Goal: Check status: Check status

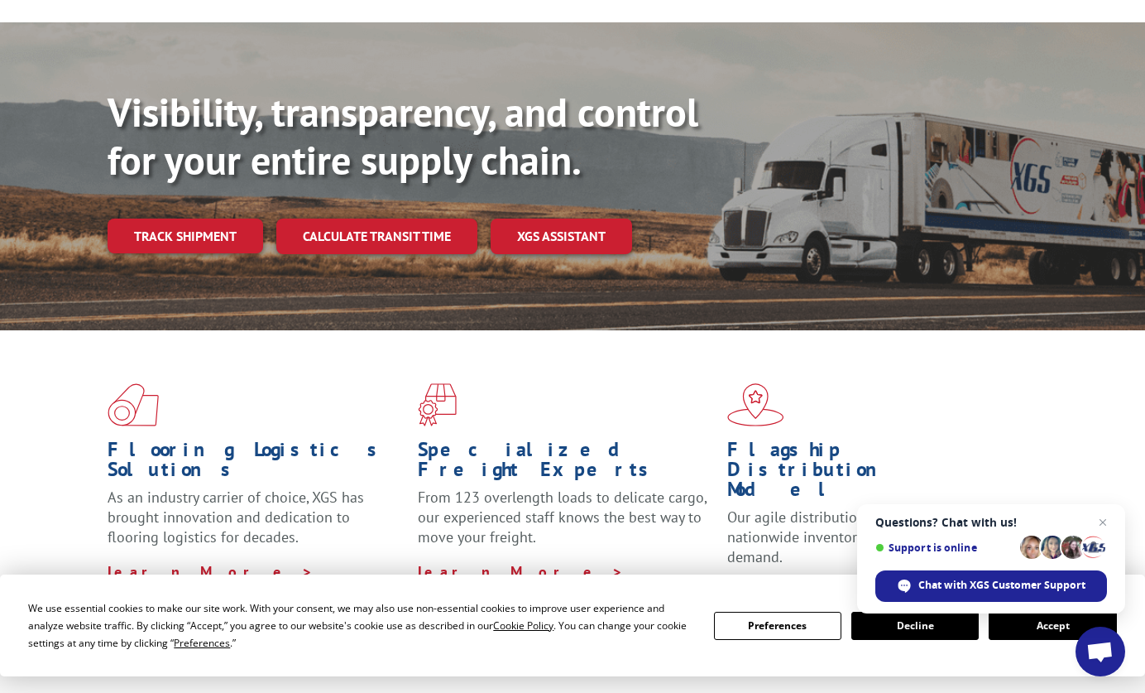
scroll to position [132, 0]
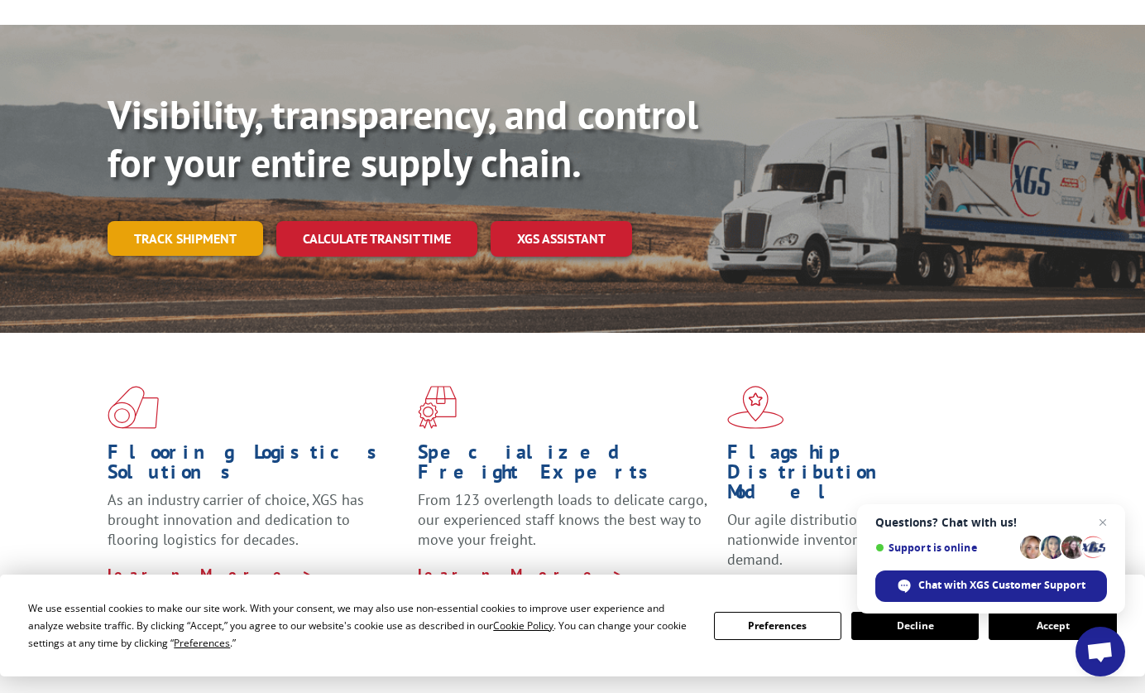
click at [166, 221] on link "Track shipment" at bounding box center [186, 238] width 156 height 35
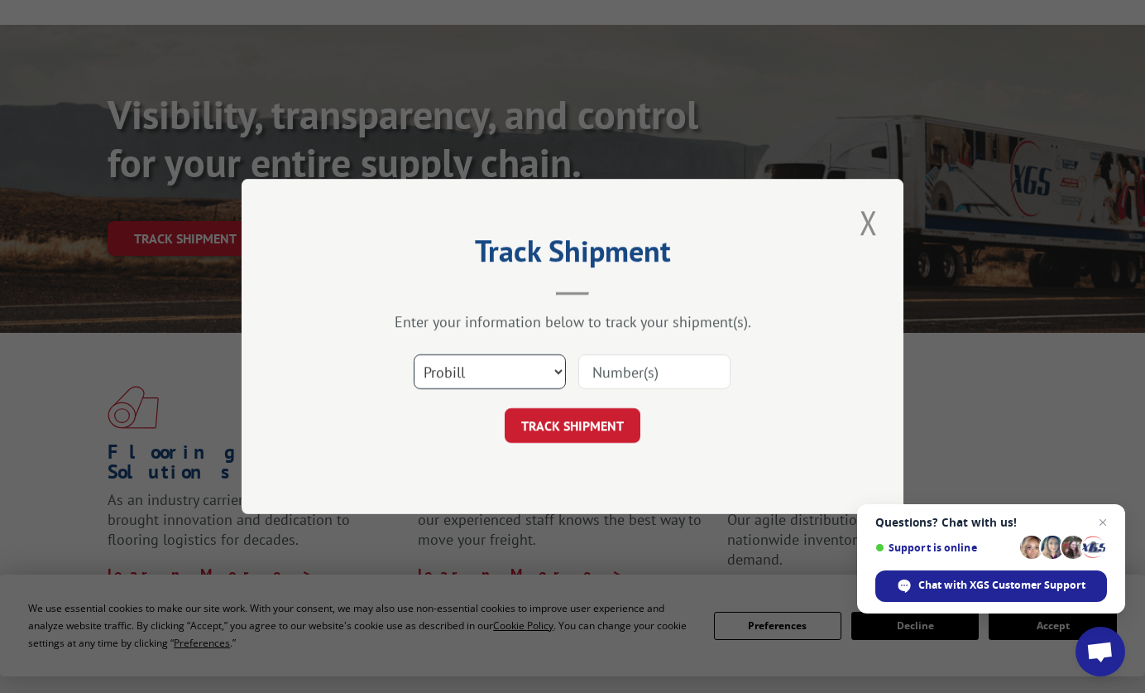
click at [558, 372] on select "Select category... Probill BOL PO" at bounding box center [490, 371] width 152 height 35
select select "bol"
click at [414, 354] on select "Select category... Probill BOL PO" at bounding box center [490, 371] width 152 height 35
click at [640, 362] on input at bounding box center [654, 371] width 152 height 35
paste input "FPX00317589"
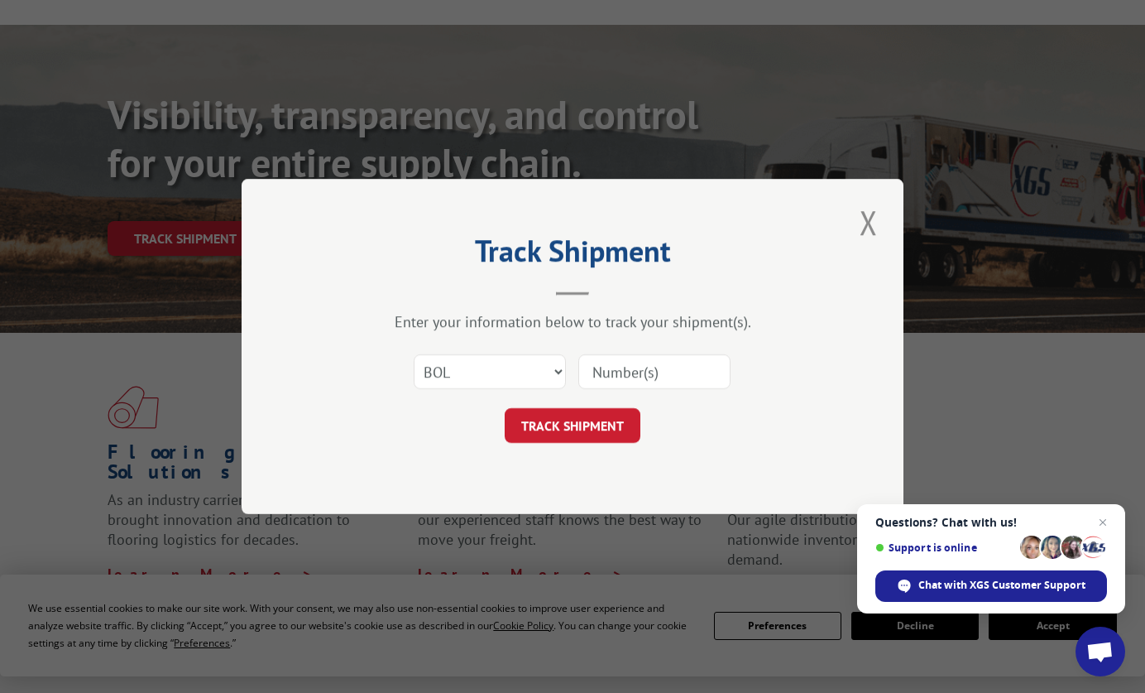
type input "FPX00317589"
click button "TRACK SHIPMENT" at bounding box center [573, 425] width 136 height 35
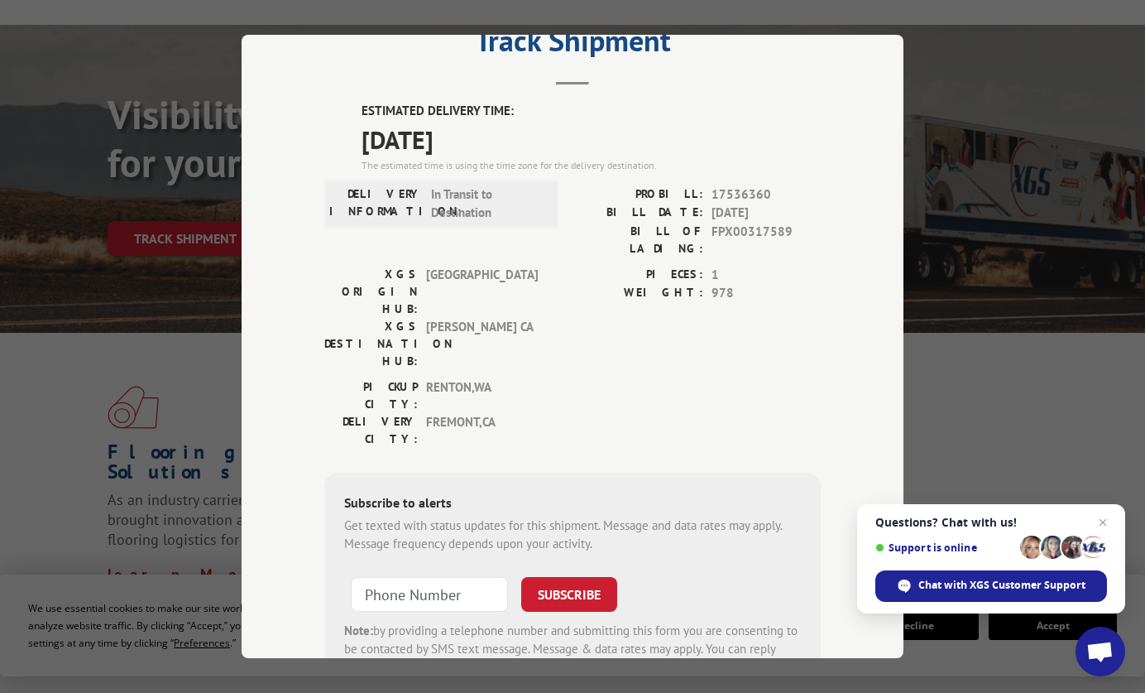
scroll to position [99, 0]
